Goal: Information Seeking & Learning: Learn about a topic

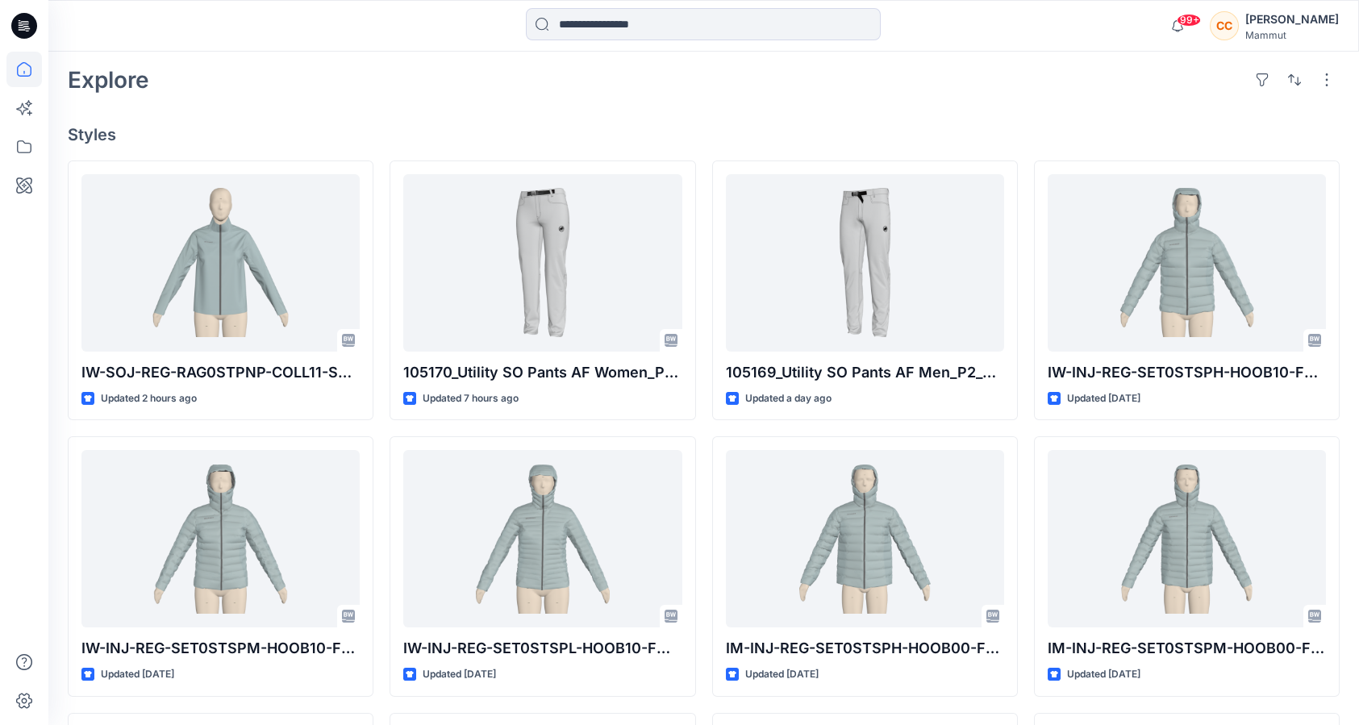
scroll to position [403, 0]
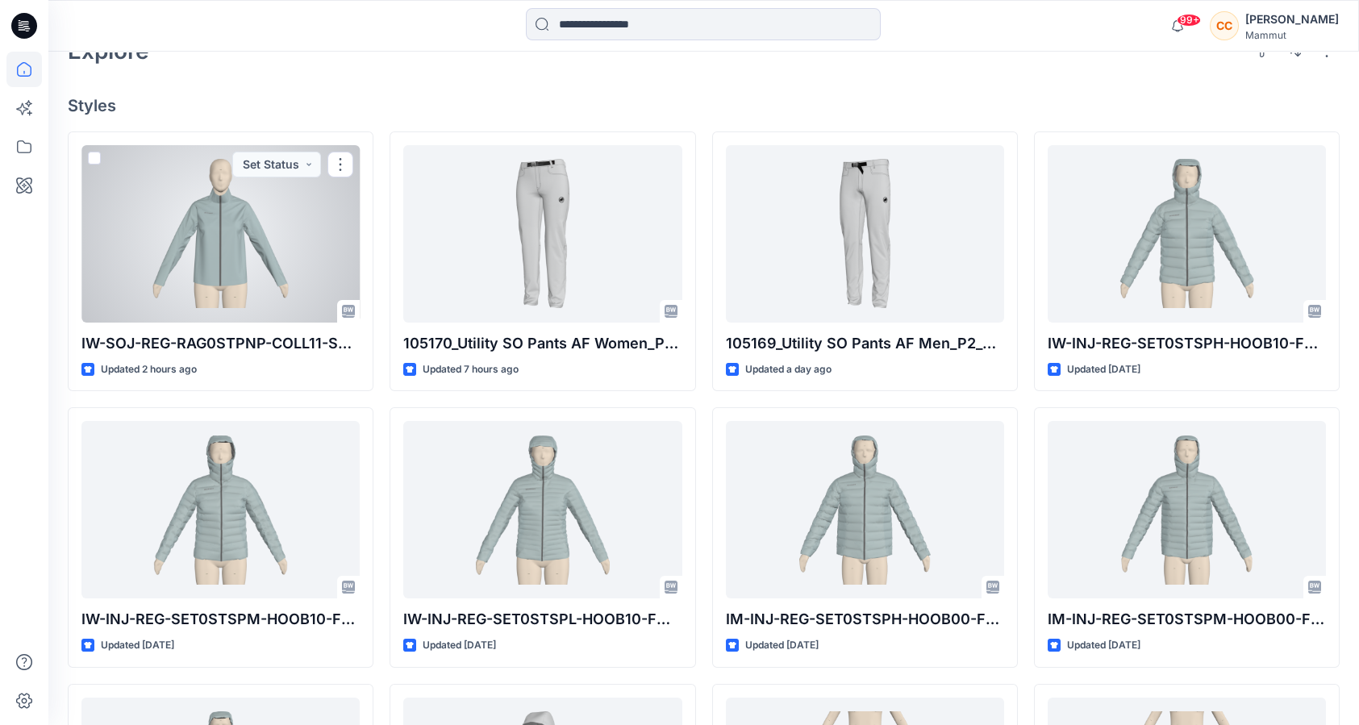
click at [277, 252] on div at bounding box center [220, 233] width 278 height 177
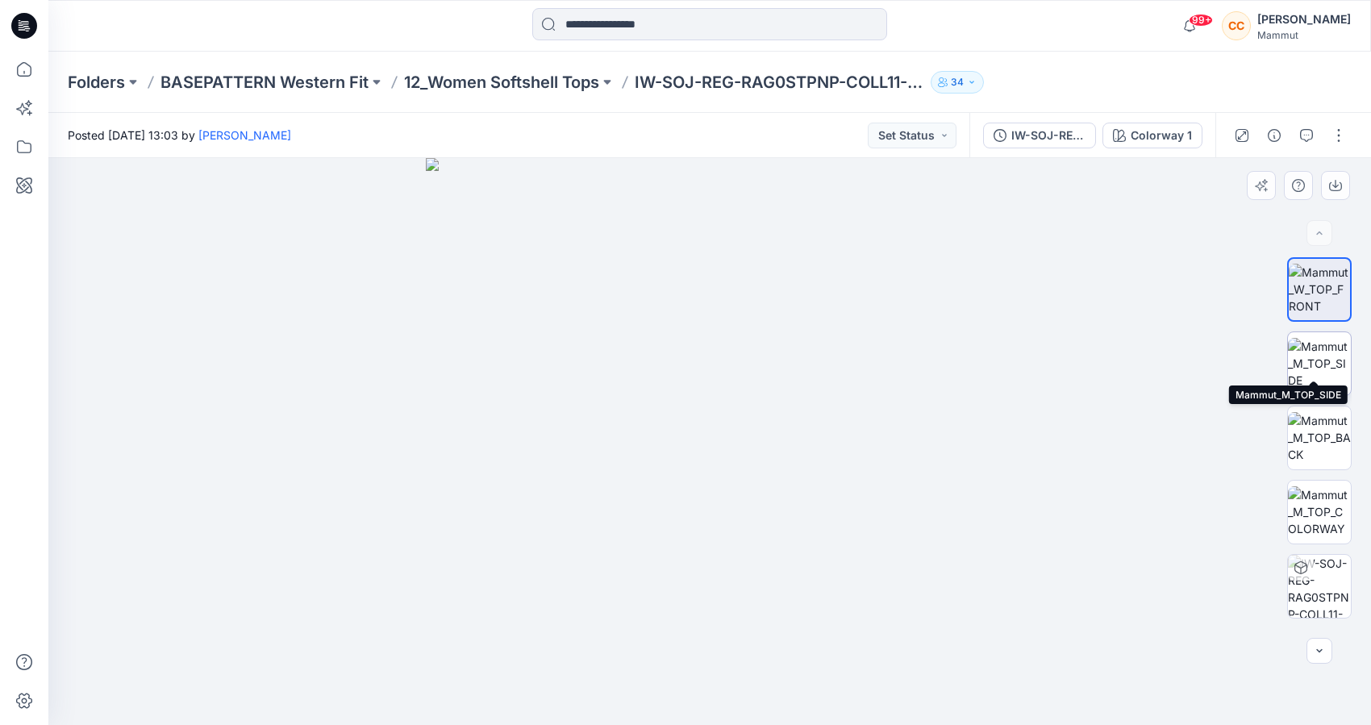
click at [1306, 343] on img at bounding box center [1319, 363] width 63 height 51
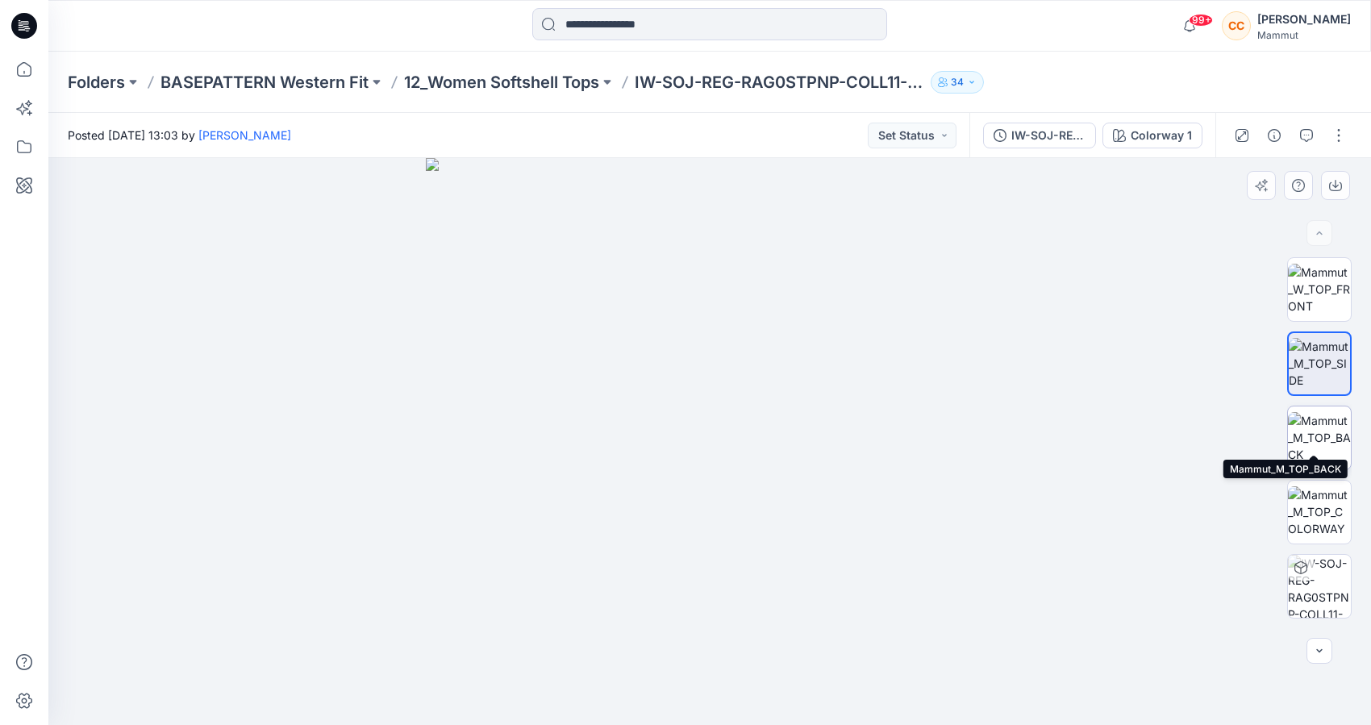
click at [1328, 415] on img at bounding box center [1319, 437] width 63 height 51
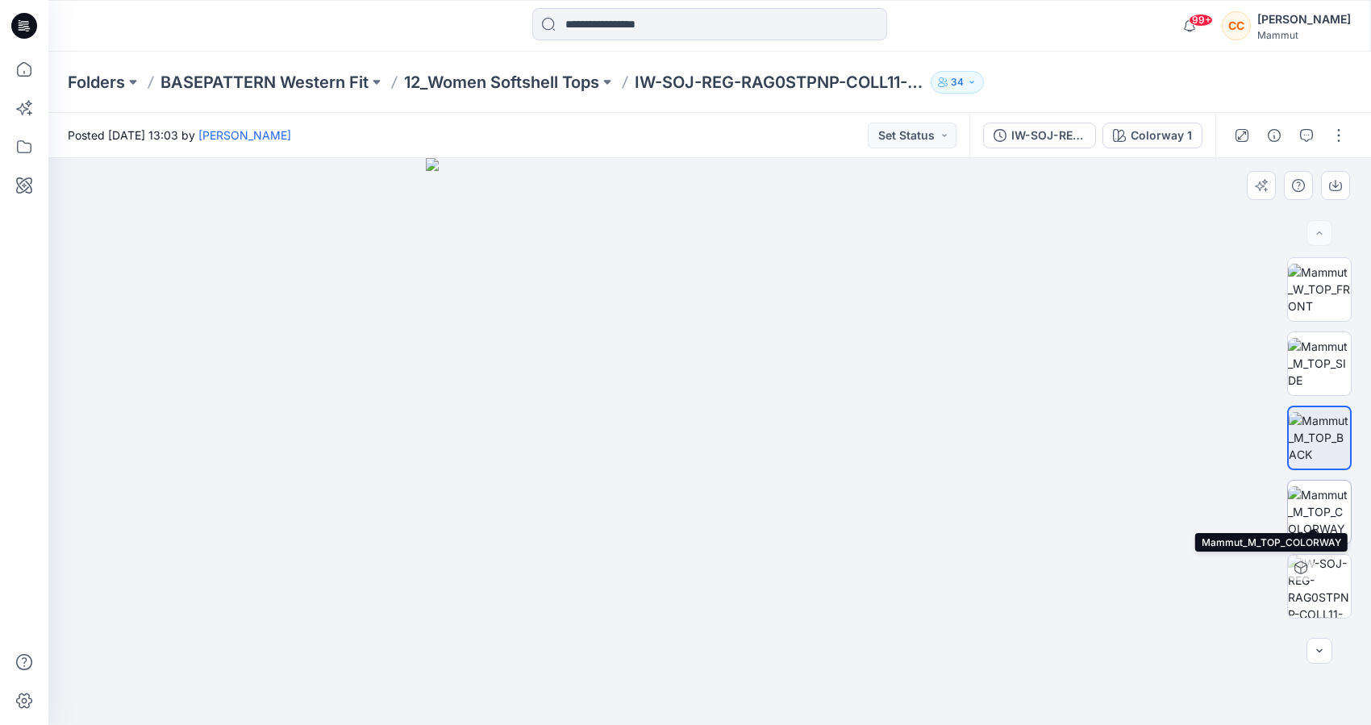
click at [1291, 486] on img at bounding box center [1319, 511] width 63 height 51
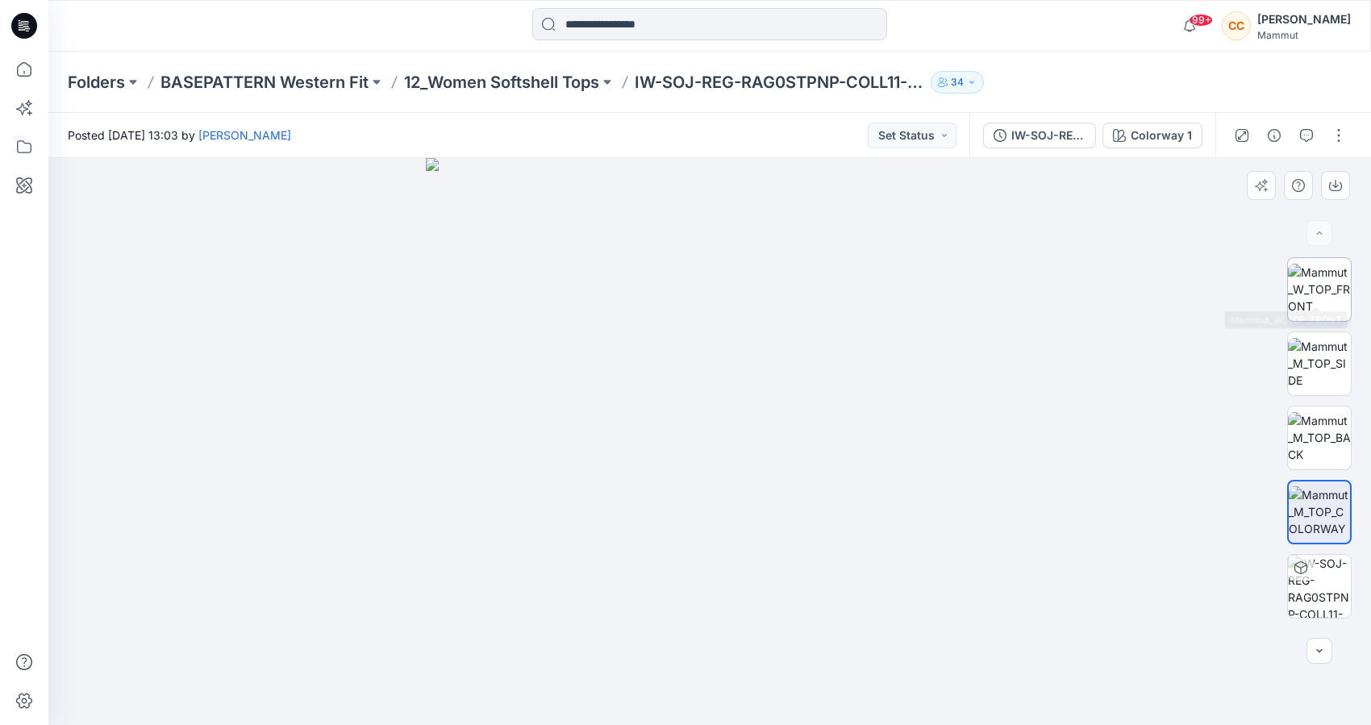
click at [1315, 280] on img at bounding box center [1319, 289] width 63 height 51
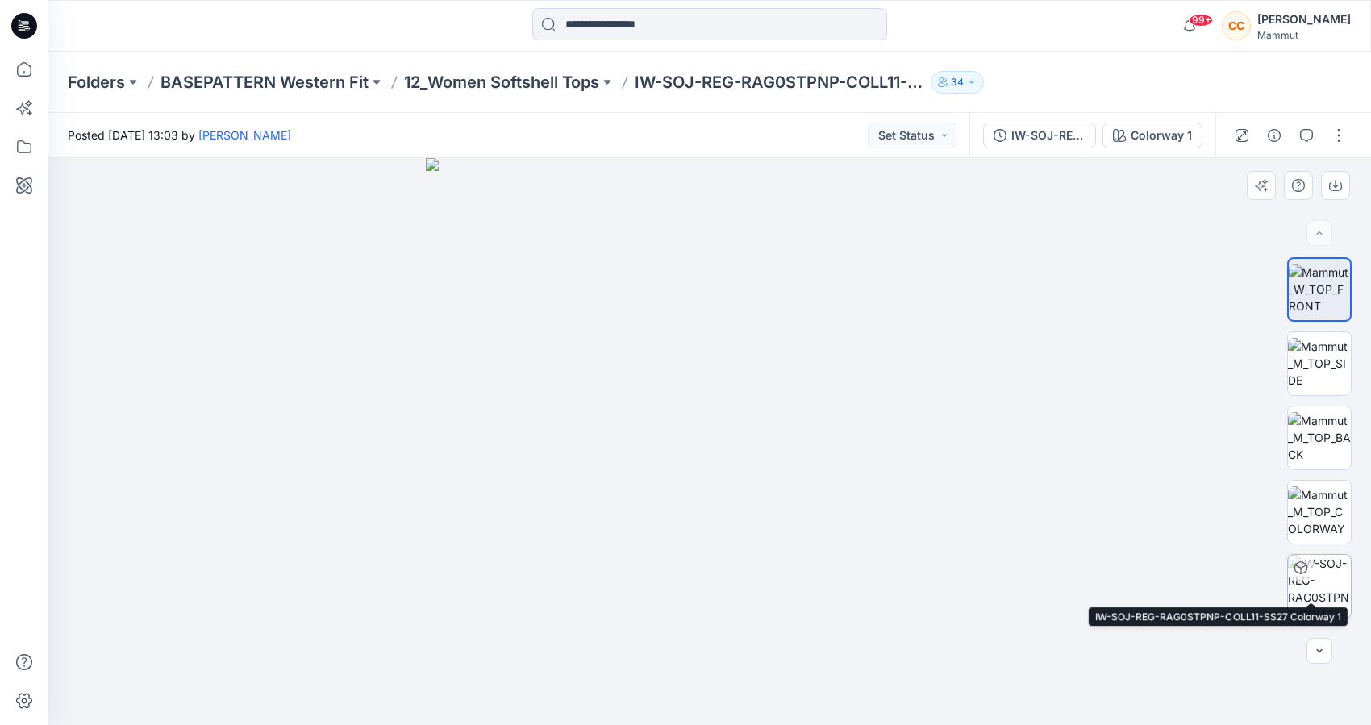
click at [1307, 565] on img at bounding box center [1319, 586] width 63 height 63
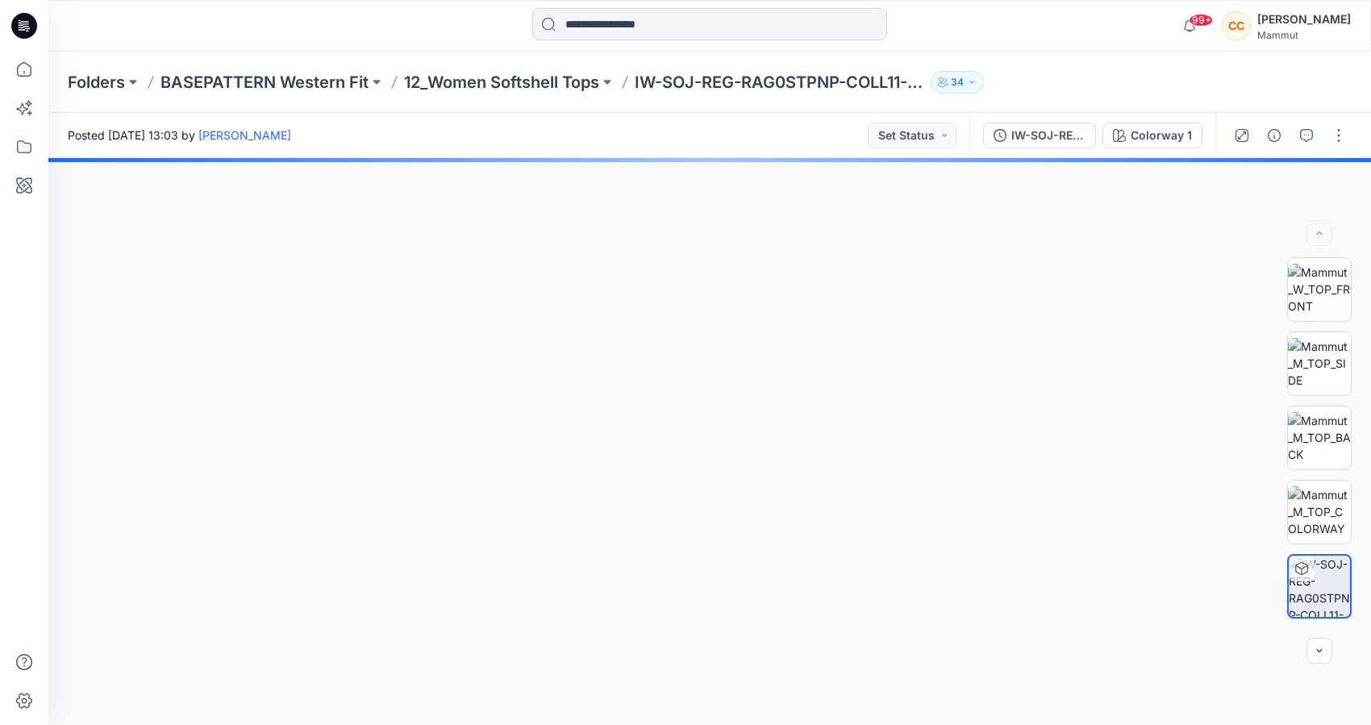
click at [1314, 644] on img at bounding box center [1319, 661] width 63 height 34
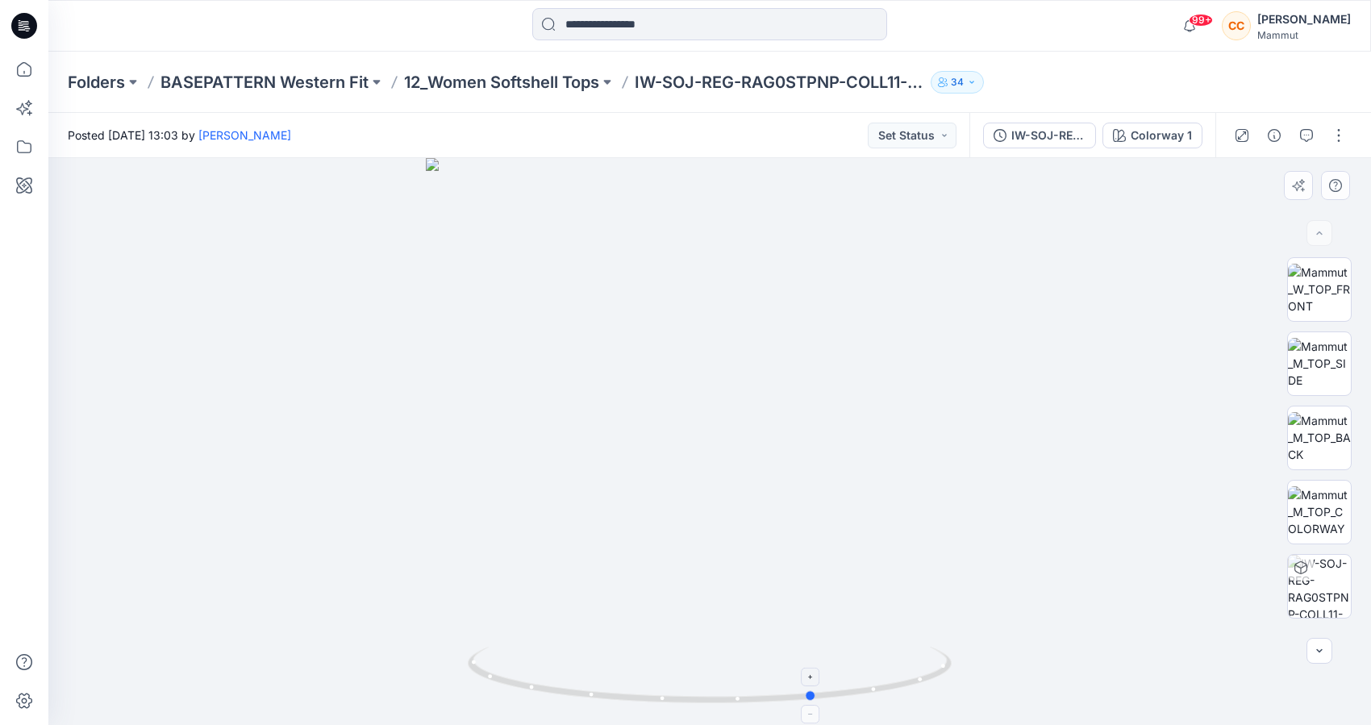
drag, startPoint x: 902, startPoint y: 681, endPoint x: 524, endPoint y: 695, distance: 377.8
click at [525, 696] on icon at bounding box center [712, 677] width 488 height 60
